Goal: Task Accomplishment & Management: Use online tool/utility

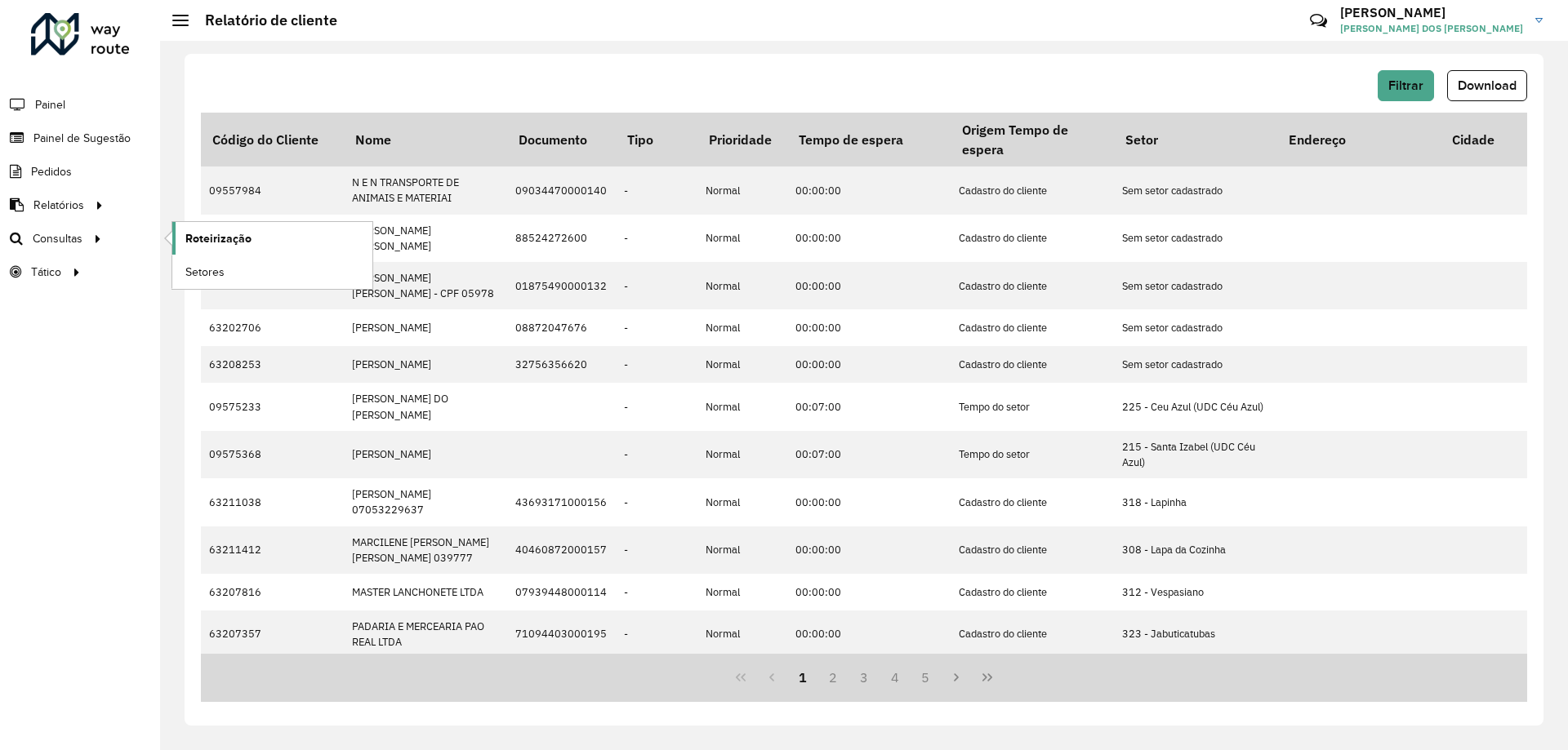
click at [231, 237] on span "Roteirização" at bounding box center [218, 239] width 66 height 17
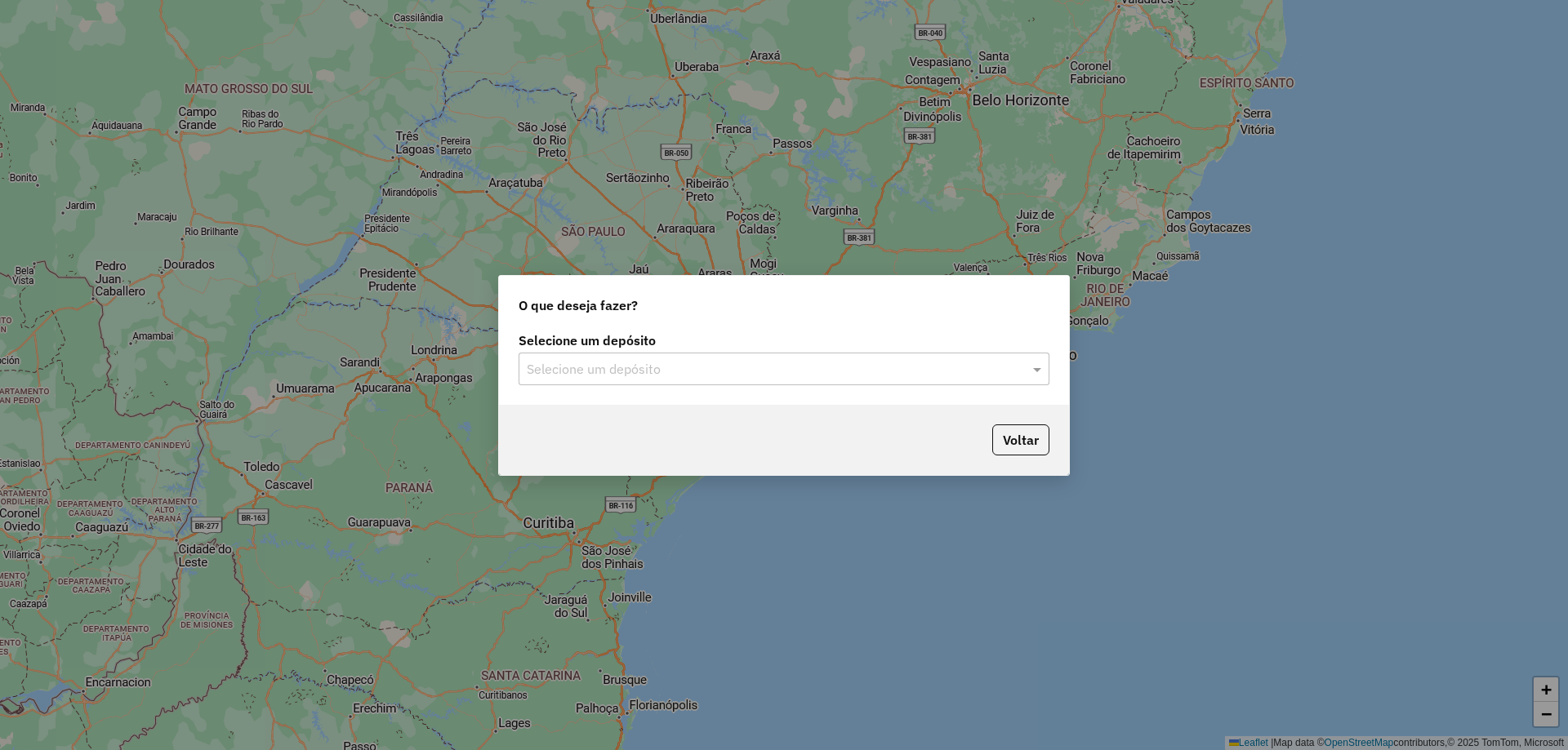
click at [708, 367] on input "text" at bounding box center [768, 370] width 482 height 20
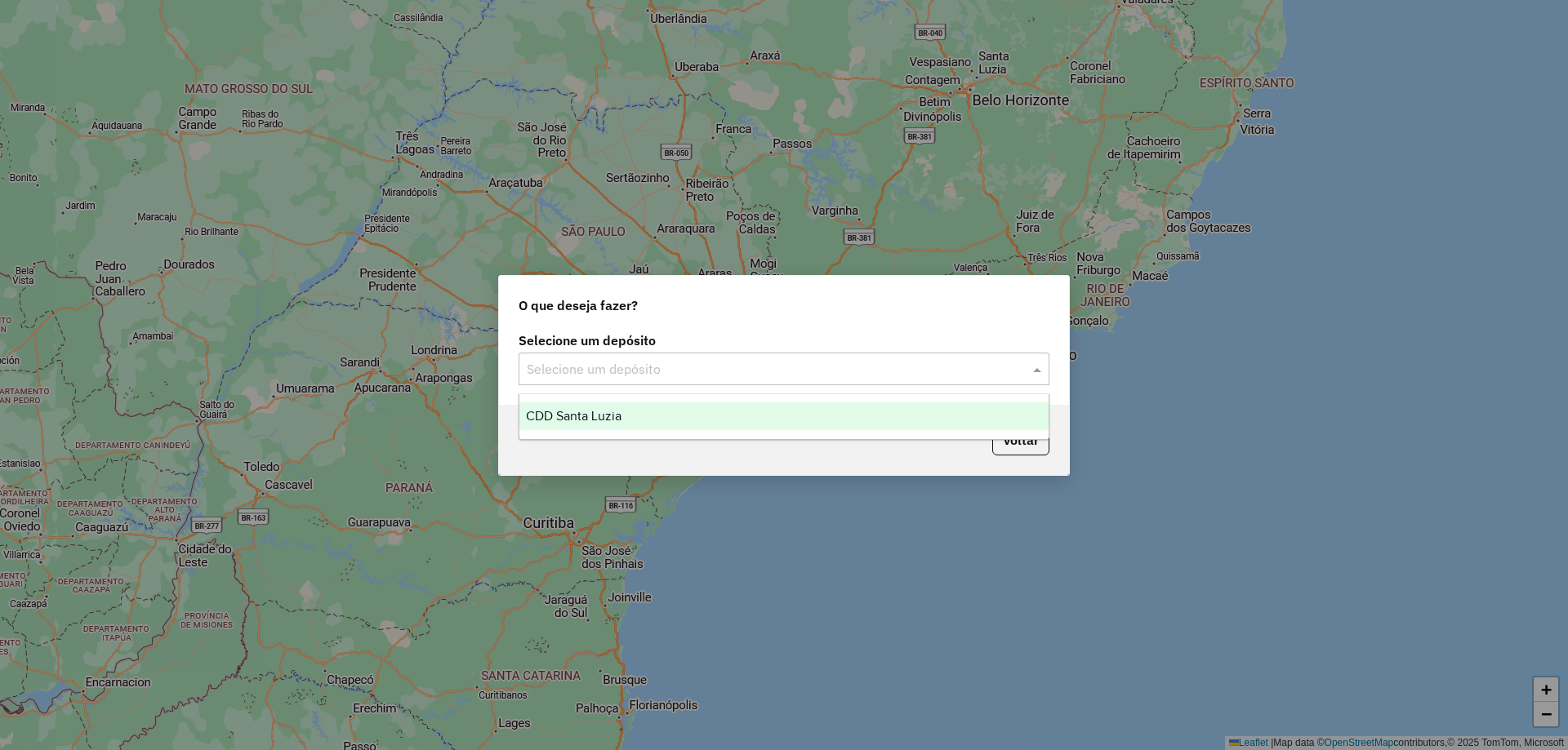
click at [612, 418] on span "CDD Santa Luzia" at bounding box center [573, 415] width 96 height 14
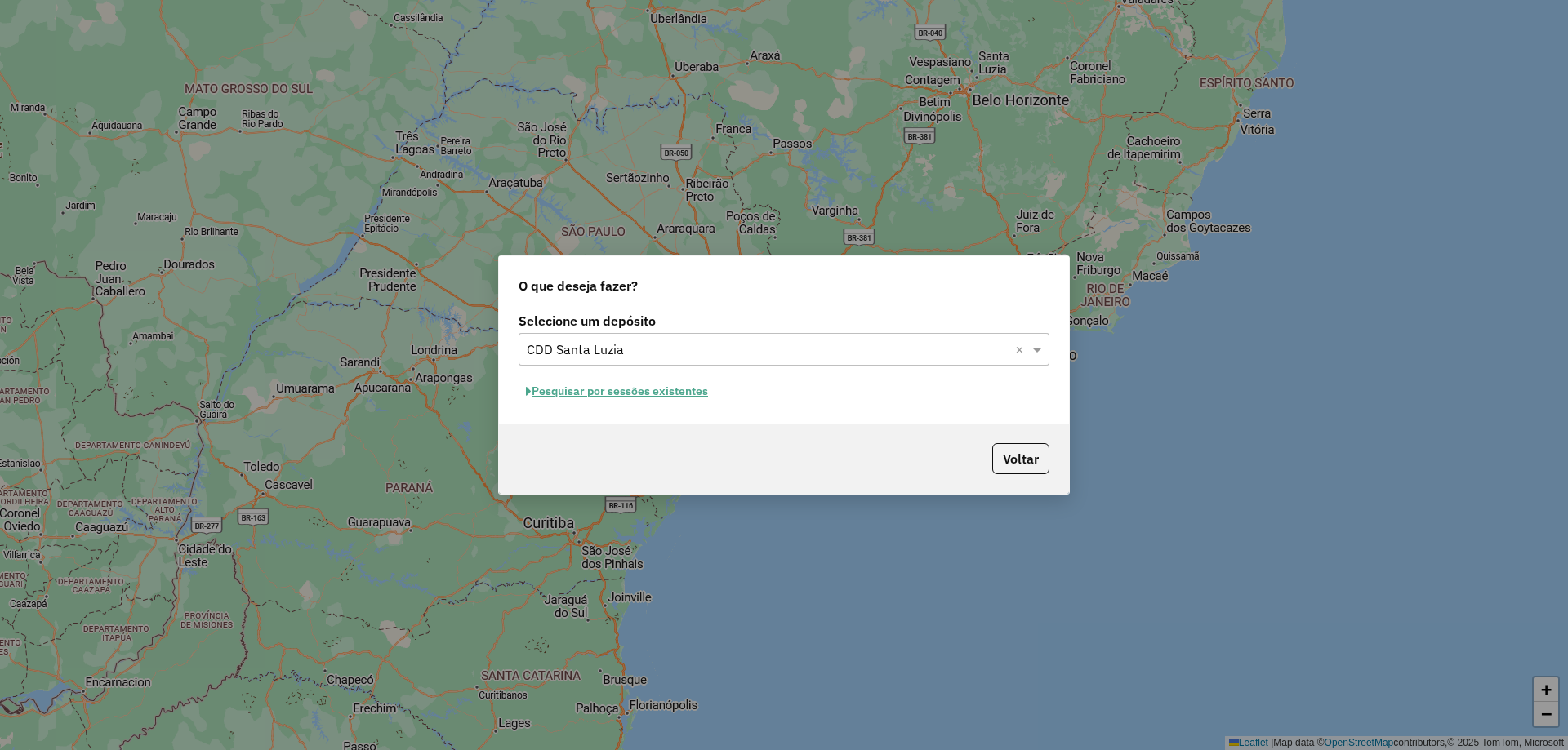
click at [598, 392] on button "Pesquisar por sessões existentes" at bounding box center [617, 390] width 197 height 25
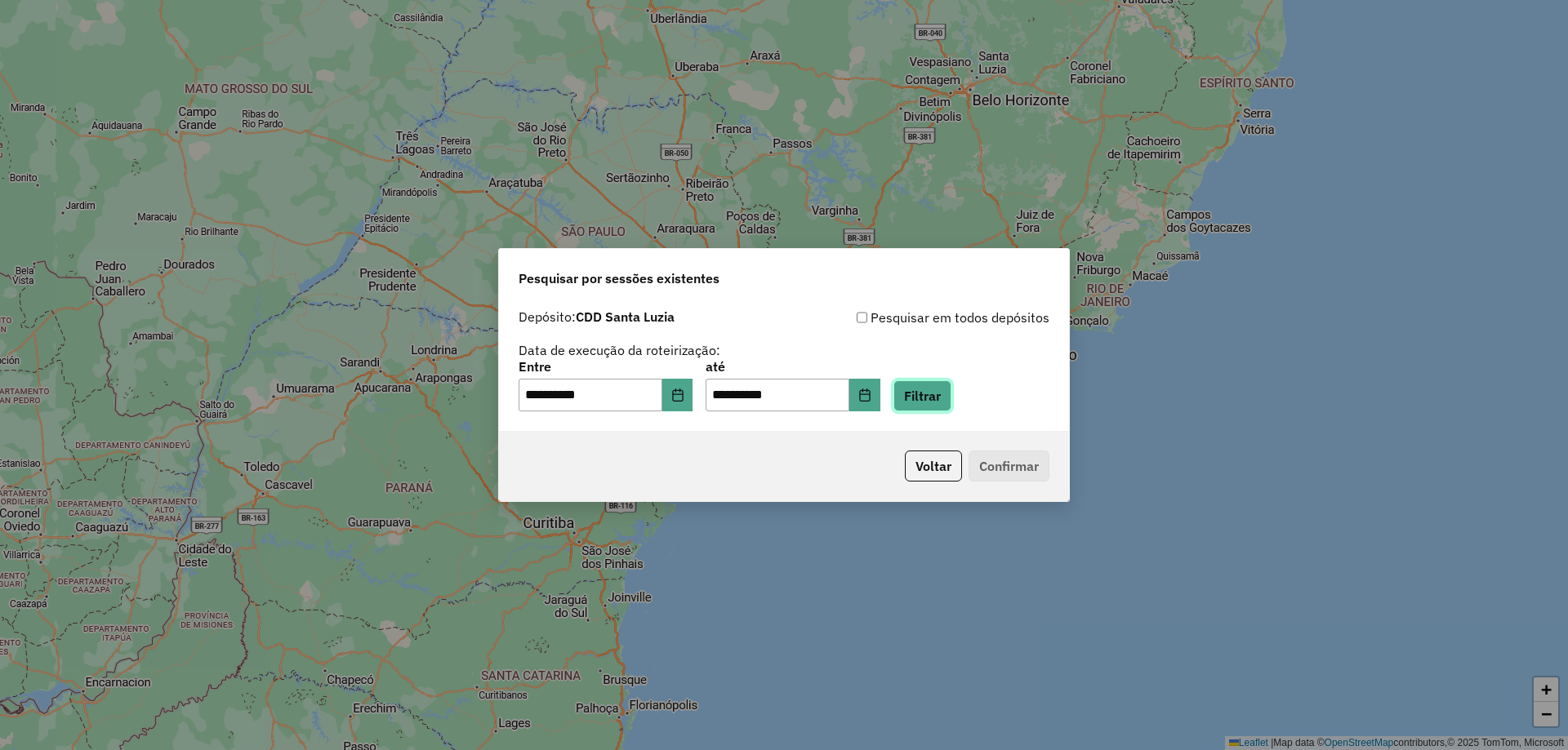
click at [952, 405] on button "Filtrar" at bounding box center [922, 396] width 58 height 31
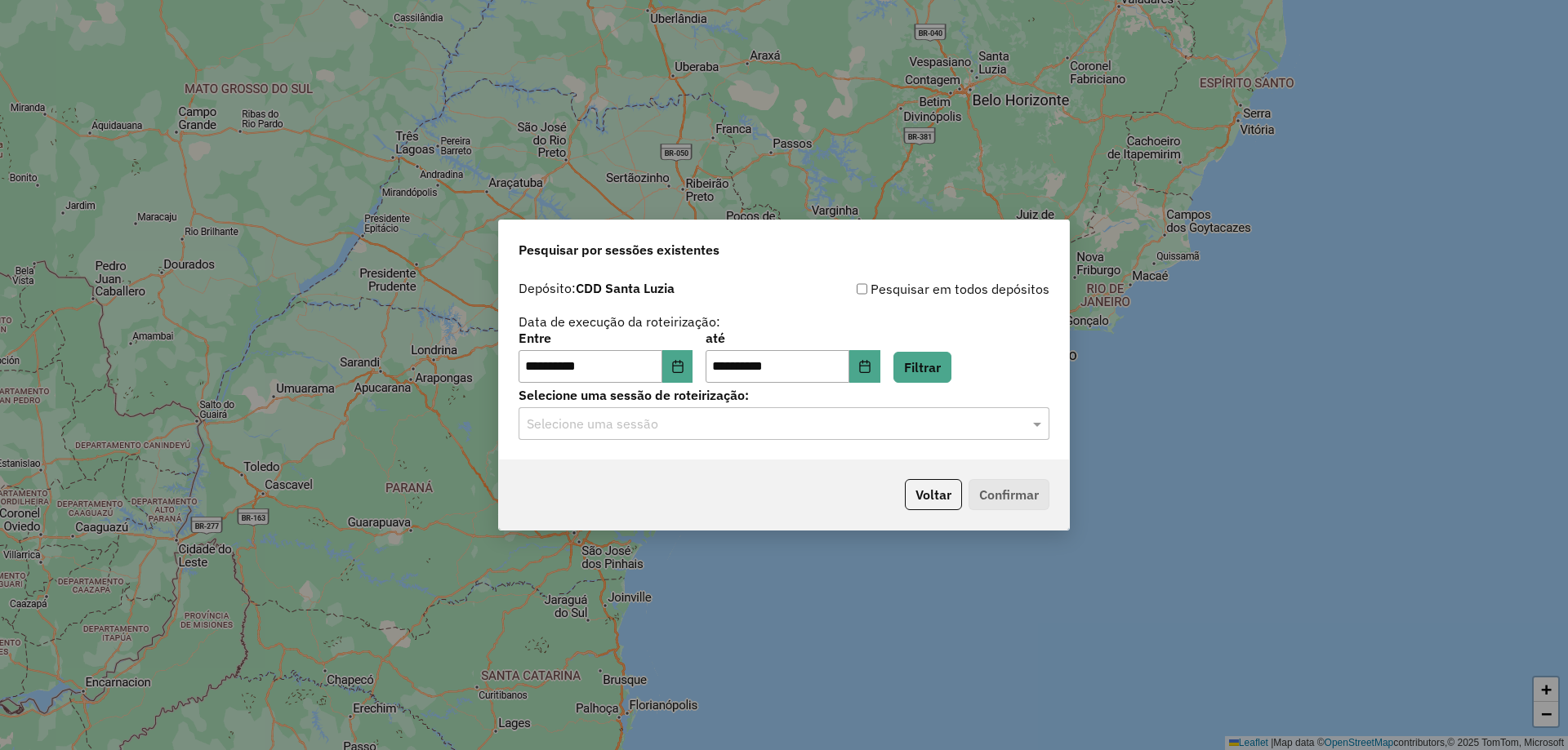
click at [631, 433] on div "Selecione uma sessão" at bounding box center [784, 424] width 531 height 33
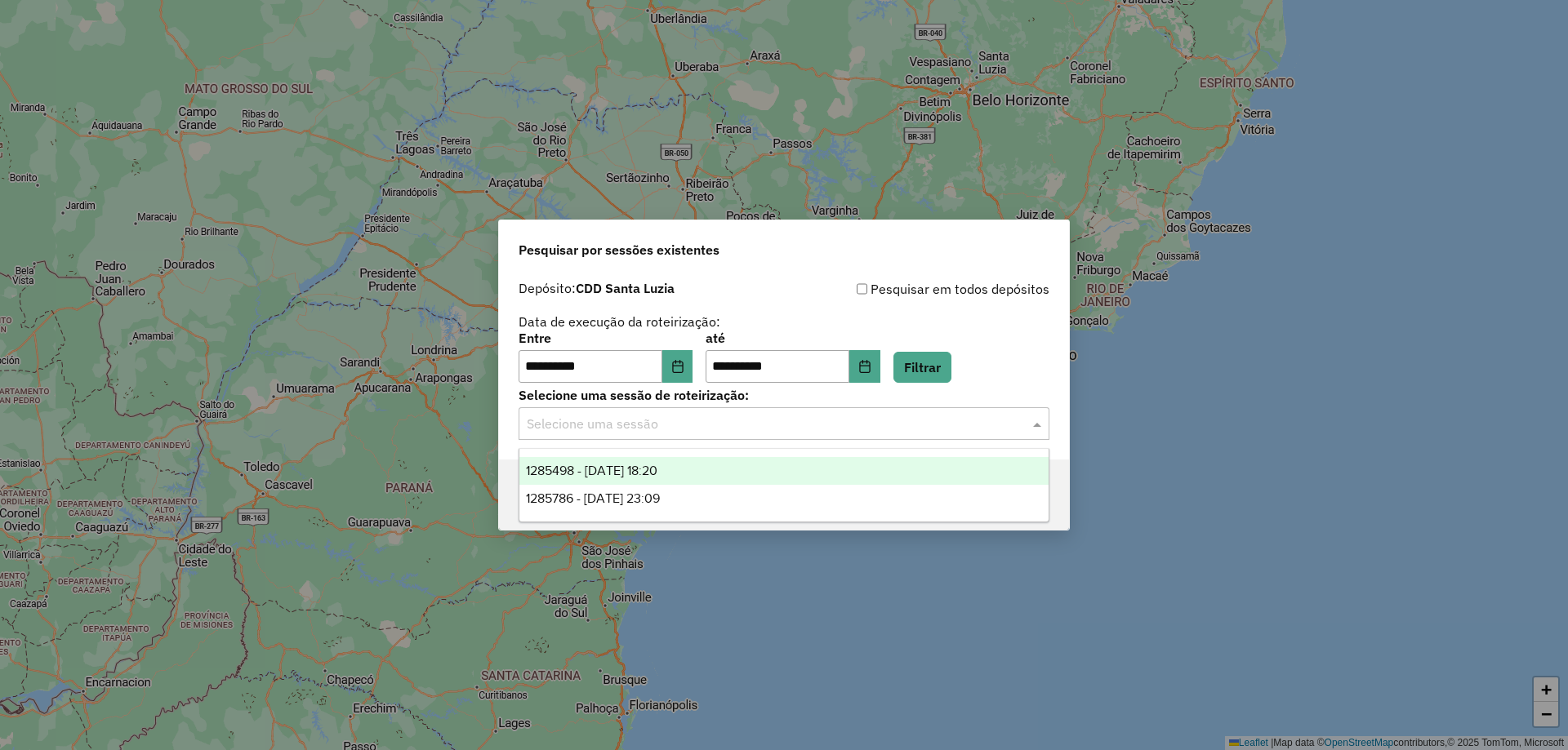
click at [614, 478] on div "1285498 - 30/09/2025 18:20" at bounding box center [784, 470] width 529 height 28
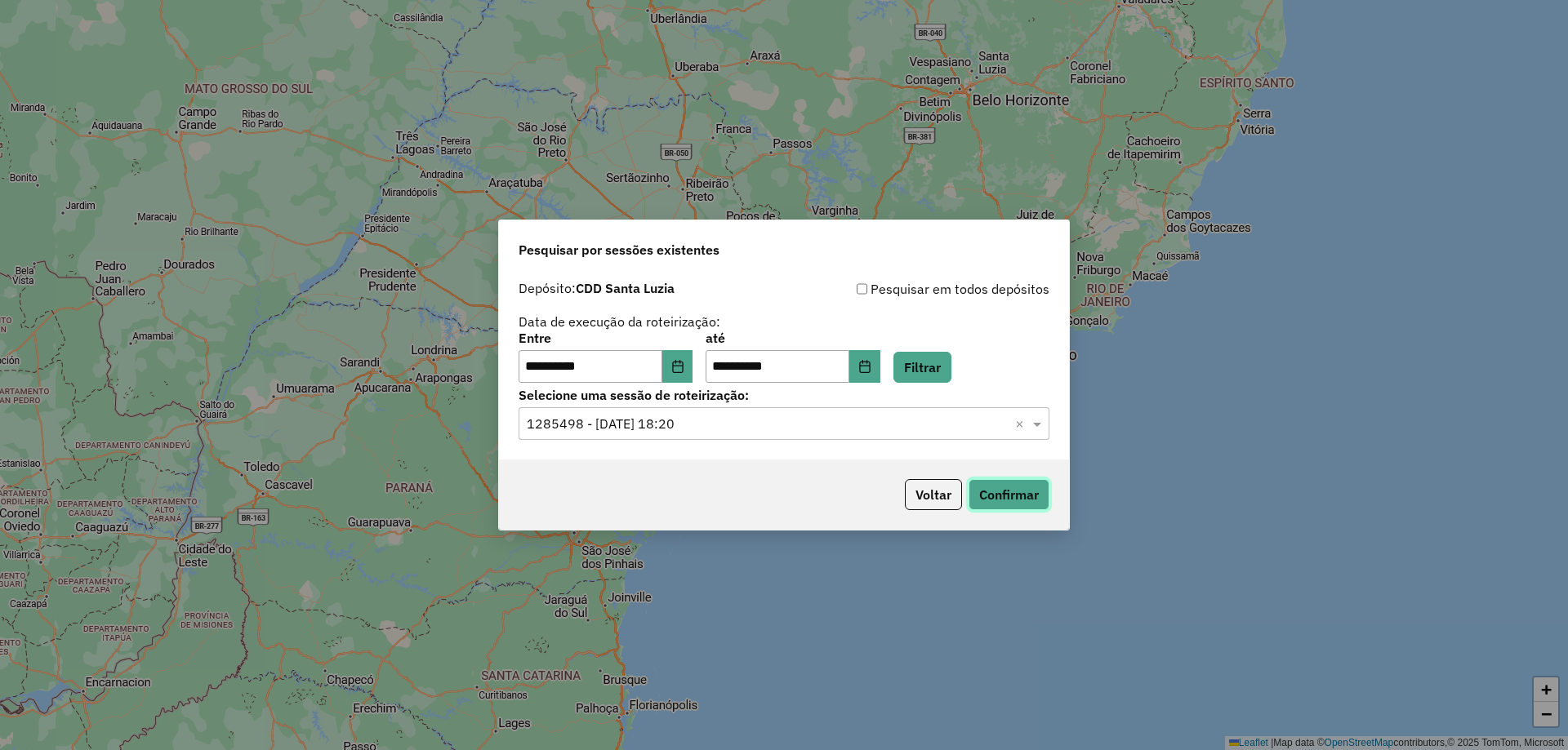
click at [1010, 494] on button "Confirmar" at bounding box center [1009, 495] width 81 height 31
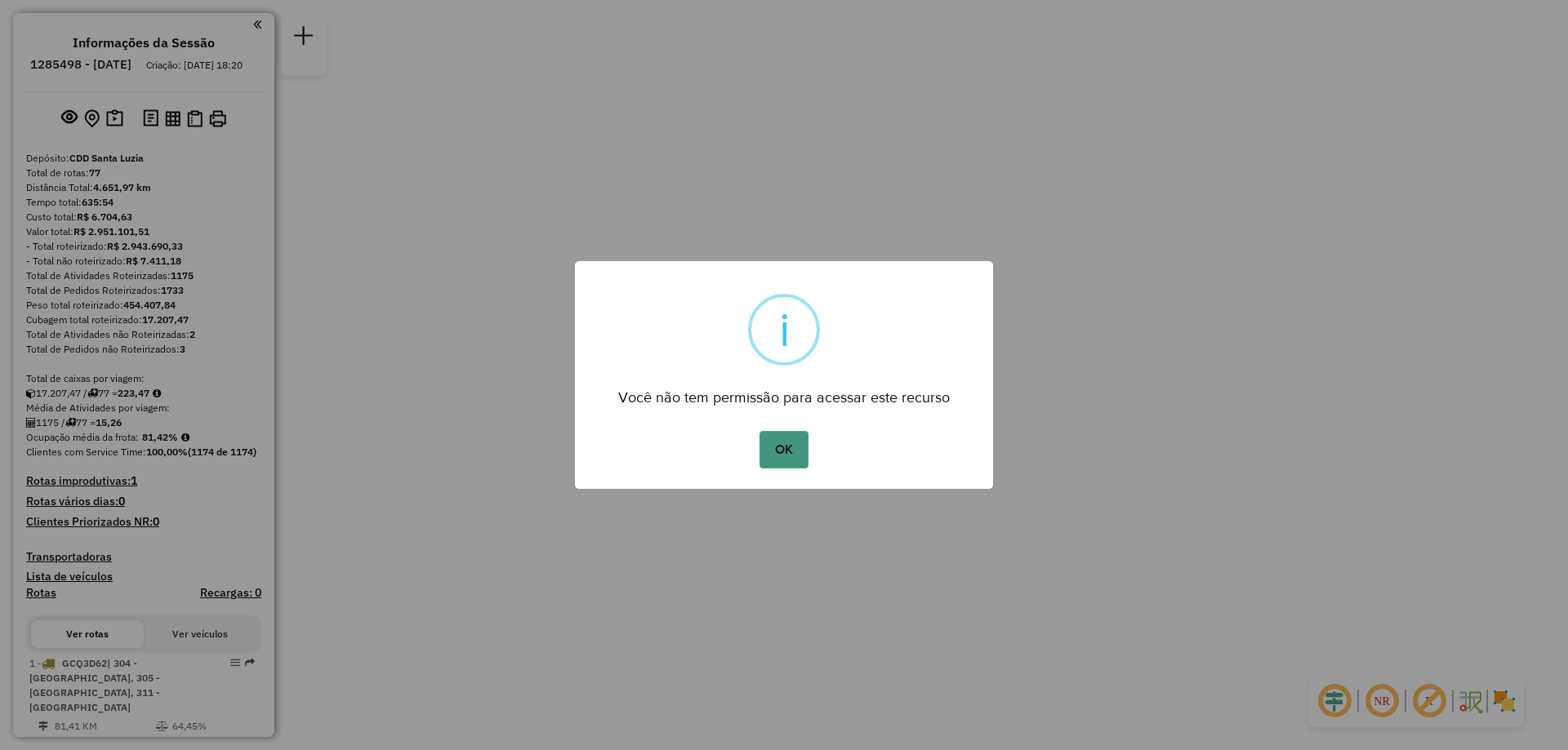
click at [787, 459] on button "OK" at bounding box center [784, 450] width 48 height 38
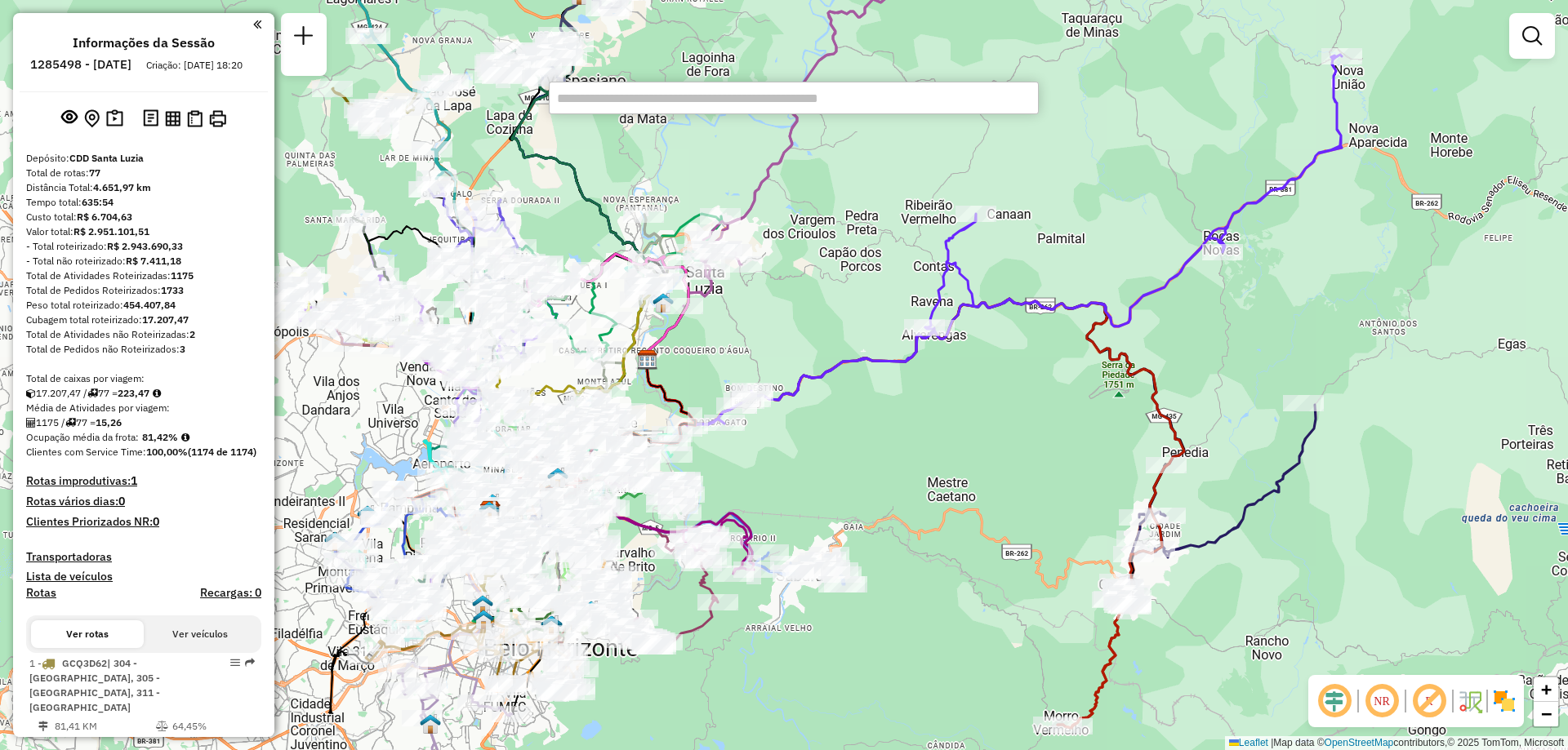
type input "**********"
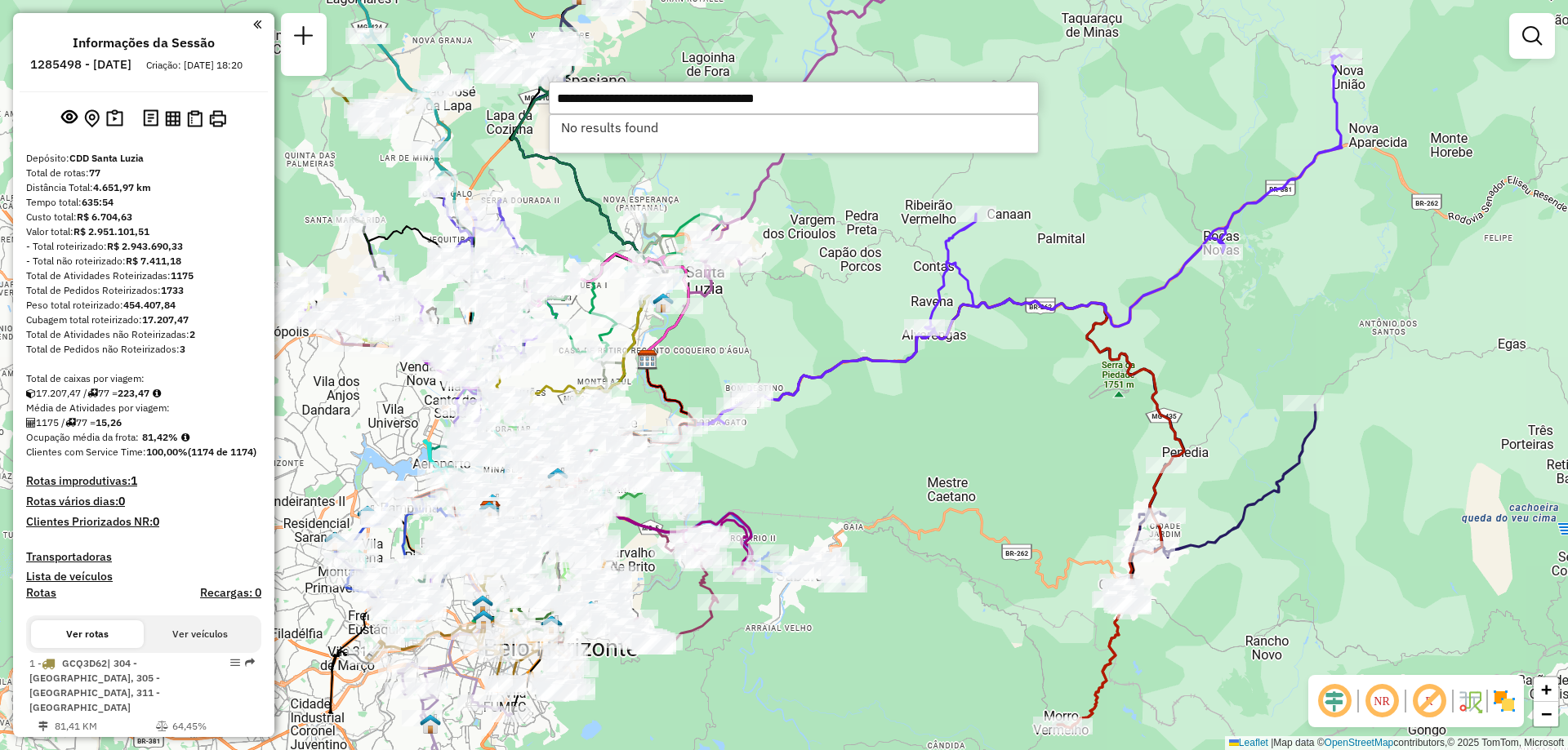
drag, startPoint x: 850, startPoint y: 108, endPoint x: 476, endPoint y: 101, distance: 374.1
click at [476, 101] on hb-router-mapa "Informações da Sessão 1285498 - 30/09/2025 Criação: 29/09/2025 18:20 Depósito: …" at bounding box center [784, 375] width 1568 height 750
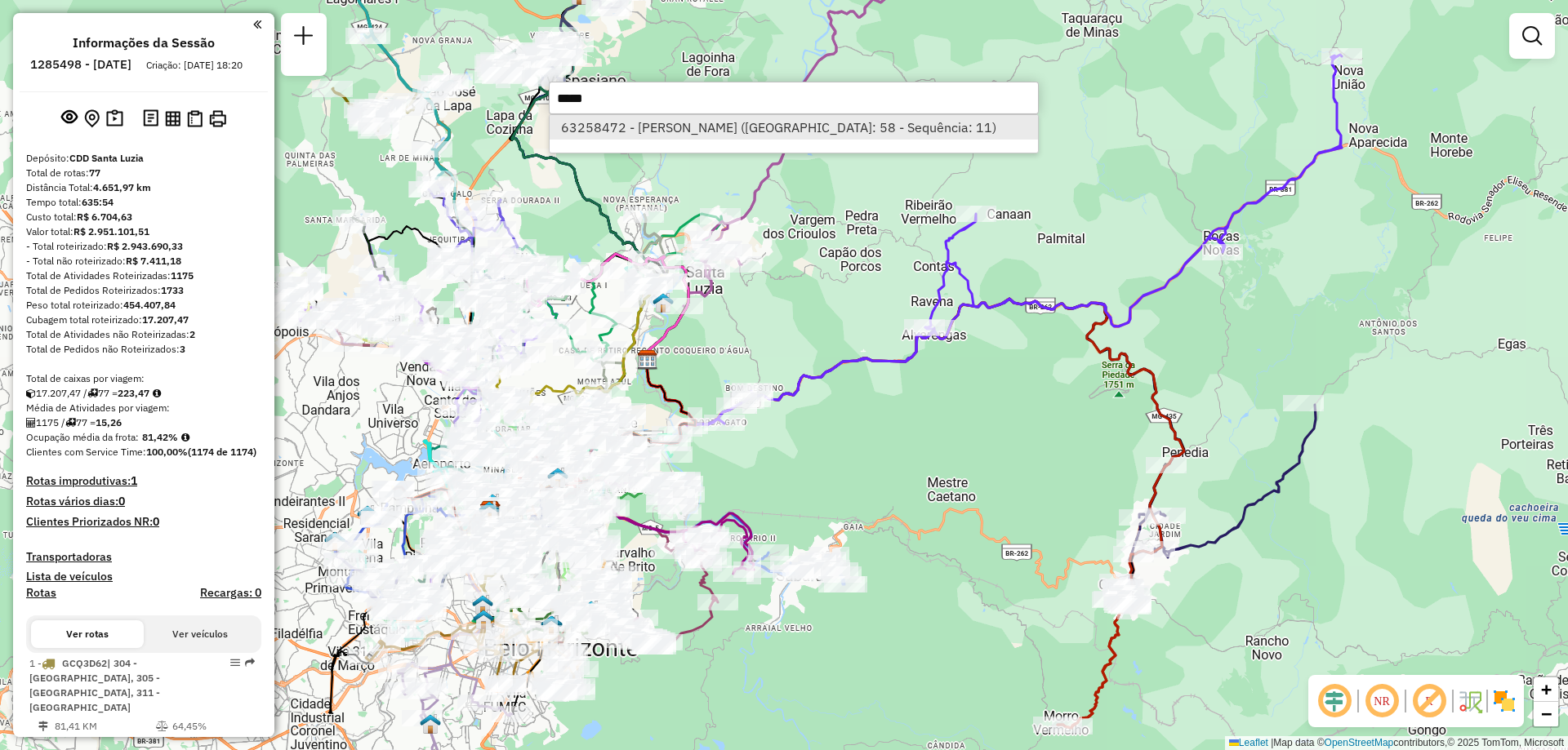
type input "*****"
click at [616, 124] on li "63258472 - JOaO MACIEL MACEDO (Rota: 58 - Sequência: 11)" at bounding box center [794, 127] width 489 height 24
select select "**********"
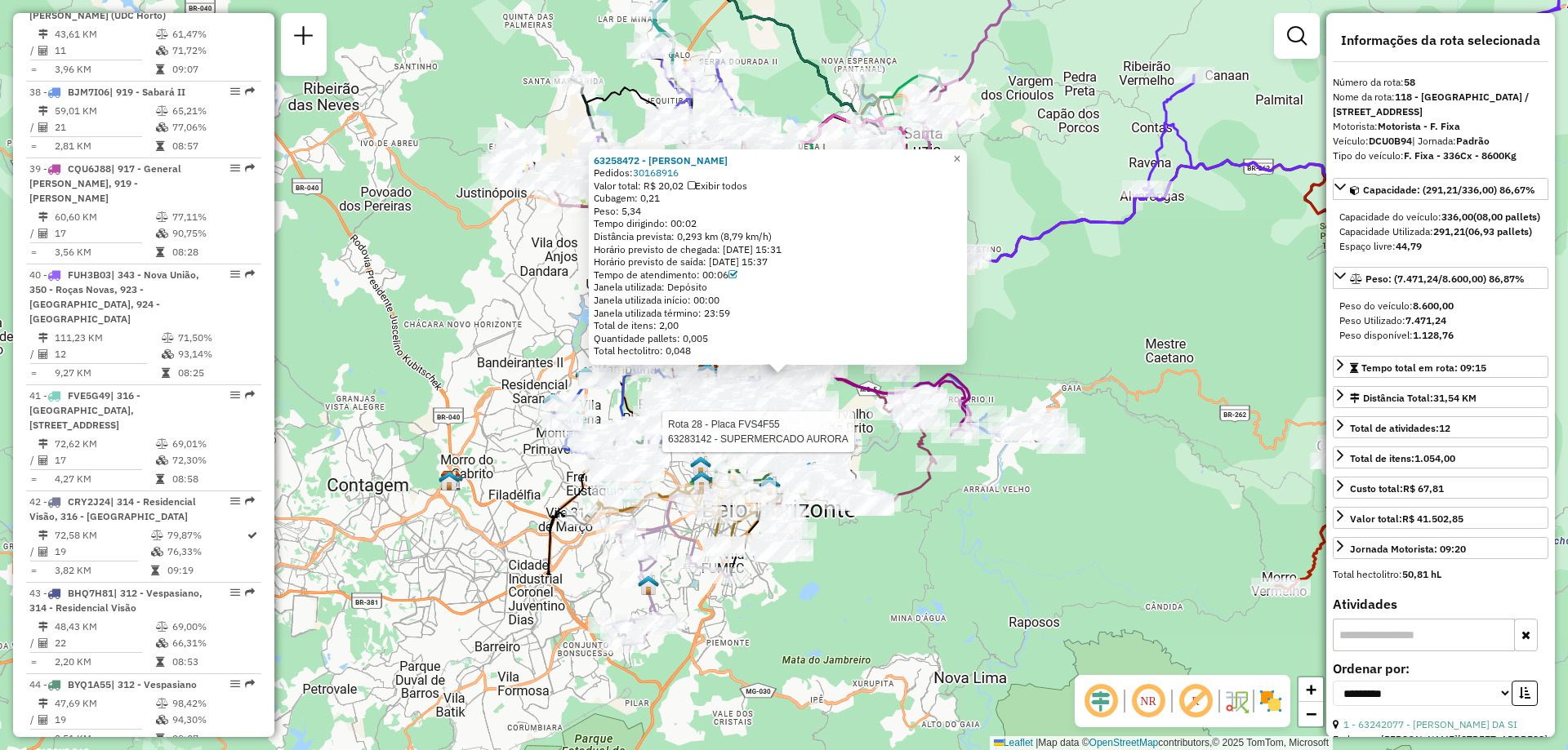
scroll to position [6468, 0]
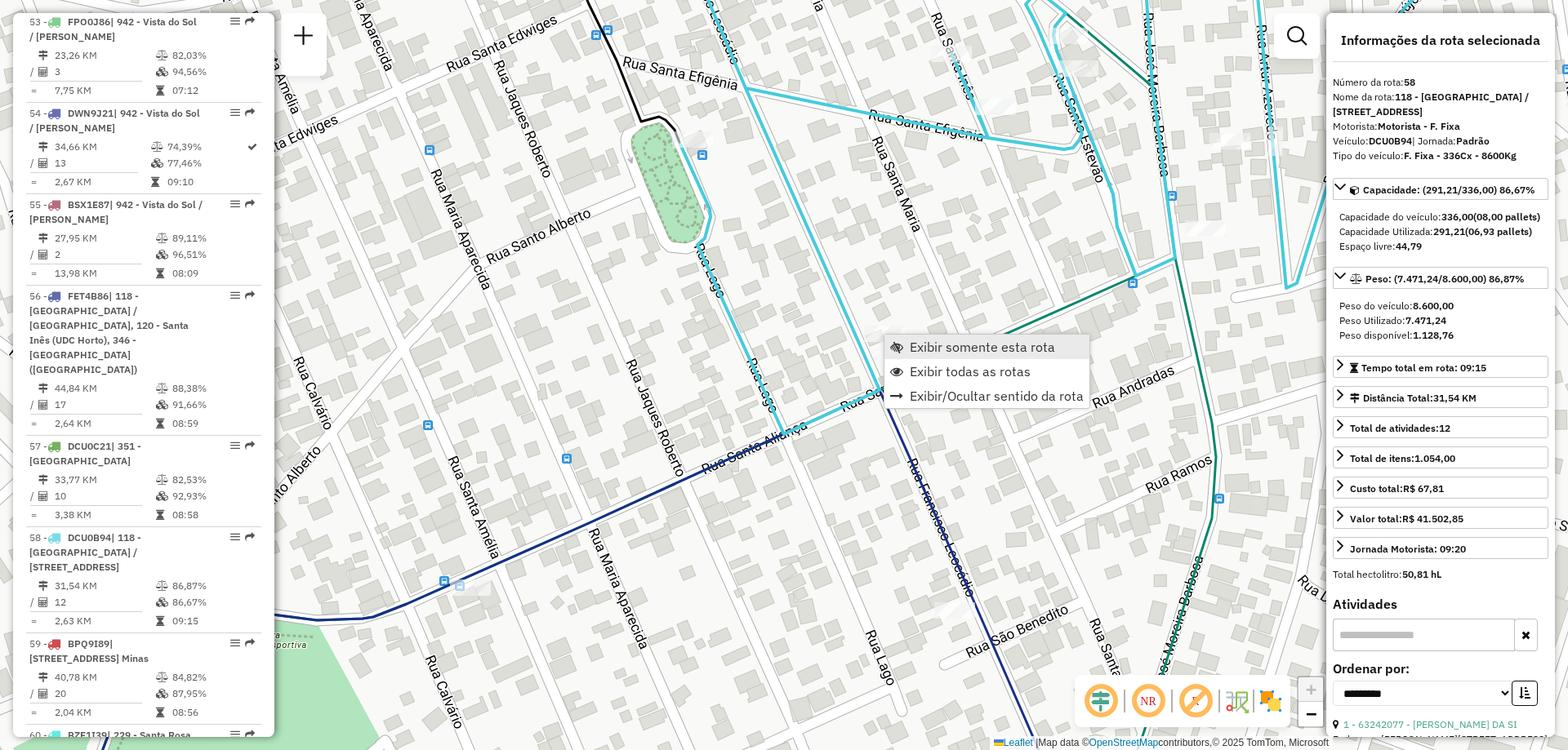
click at [905, 344] on link "Exibir somente esta rota" at bounding box center [987, 347] width 205 height 24
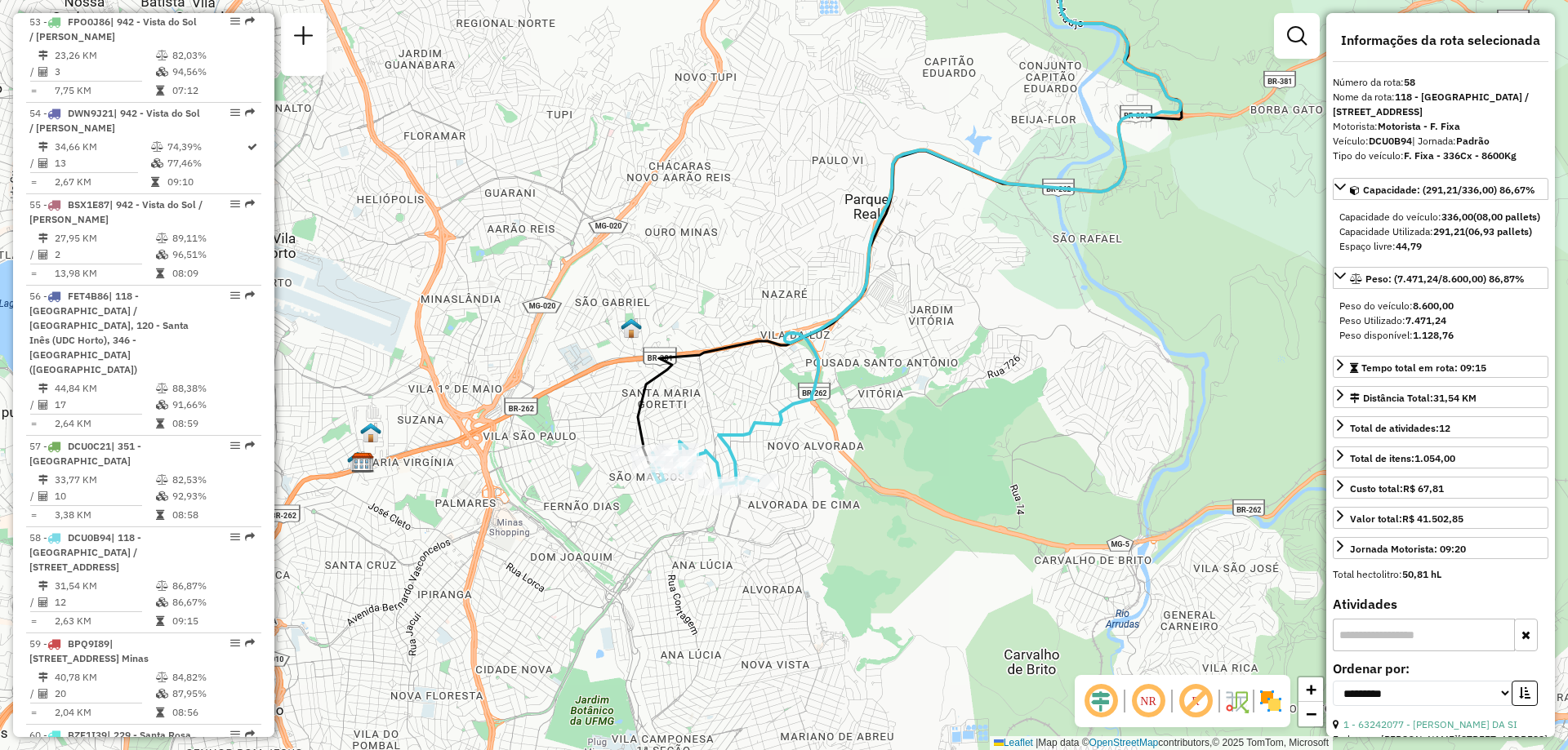
drag, startPoint x: 627, startPoint y: 489, endPoint x: 758, endPoint y: 277, distance: 249.2
click at [754, 280] on div "Janela de atendimento Grade de atendimento Capacidade Transportadoras Veículos …" at bounding box center [784, 375] width 1568 height 750
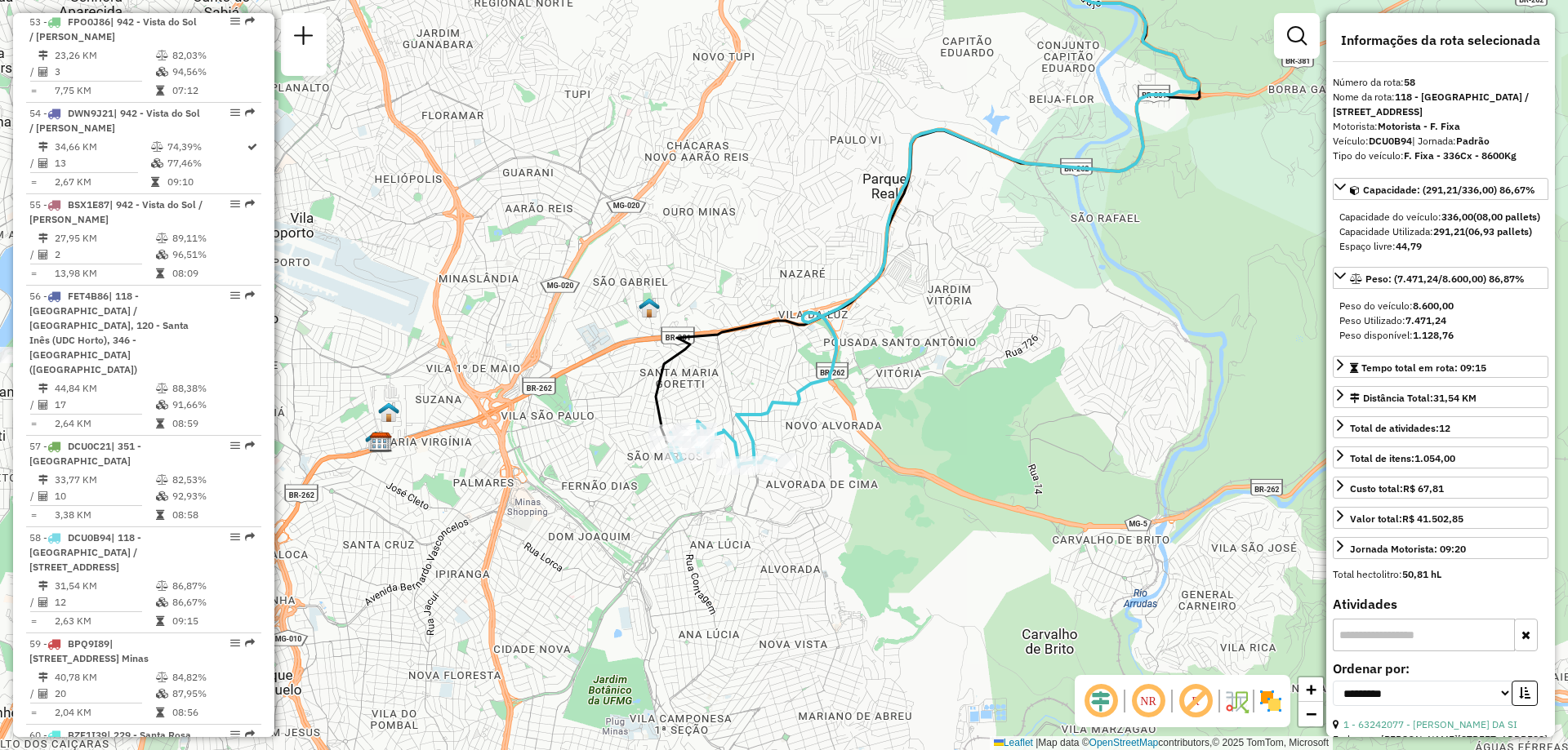
drag, startPoint x: 720, startPoint y: 369, endPoint x: 738, endPoint y: 349, distance: 26.9
click at [738, 349] on div "Janela de atendimento Grade de atendimento Capacidade Transportadoras Veículos …" at bounding box center [784, 375] width 1568 height 750
